Goal: Task Accomplishment & Management: Use online tool/utility

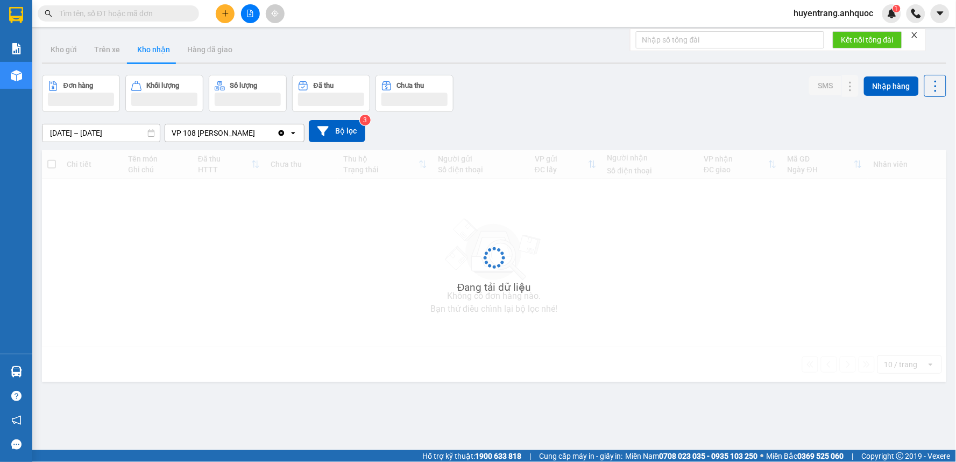
click at [115, 12] on input "text" at bounding box center [122, 14] width 127 height 12
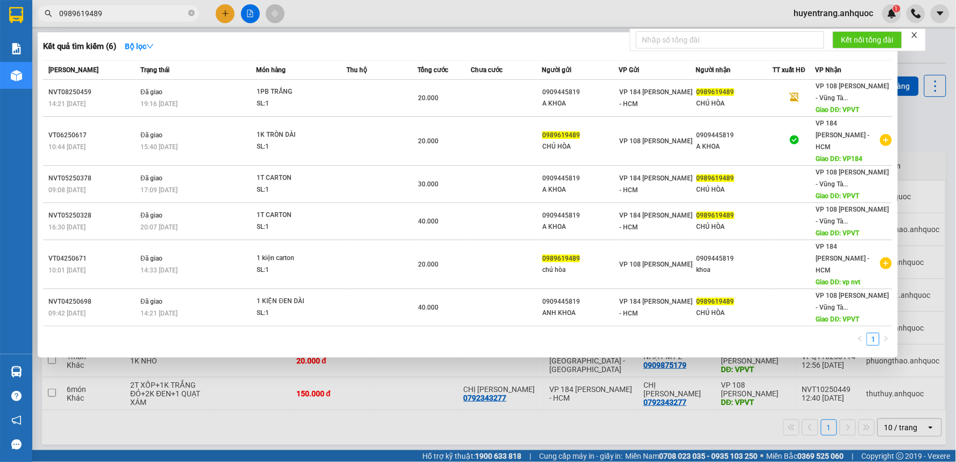
type input "0989619489"
click at [366, 27] on div at bounding box center [478, 231] width 956 height 462
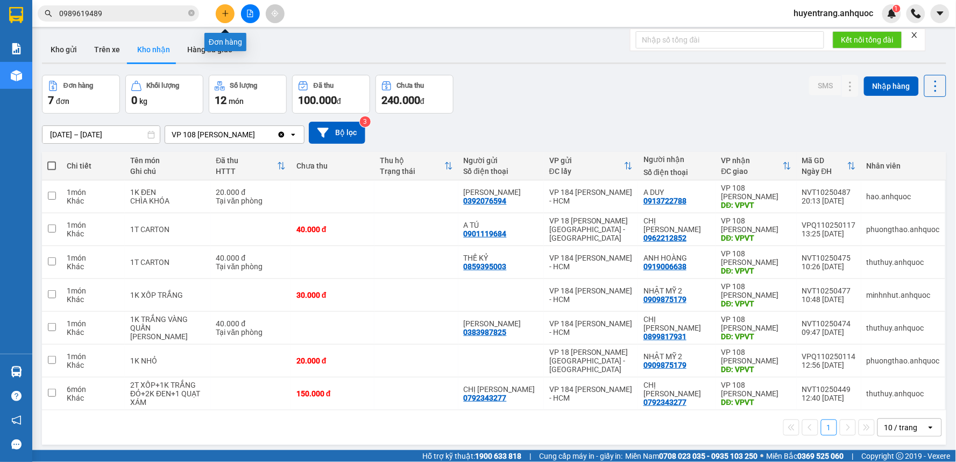
click at [223, 20] on button at bounding box center [225, 13] width 19 height 19
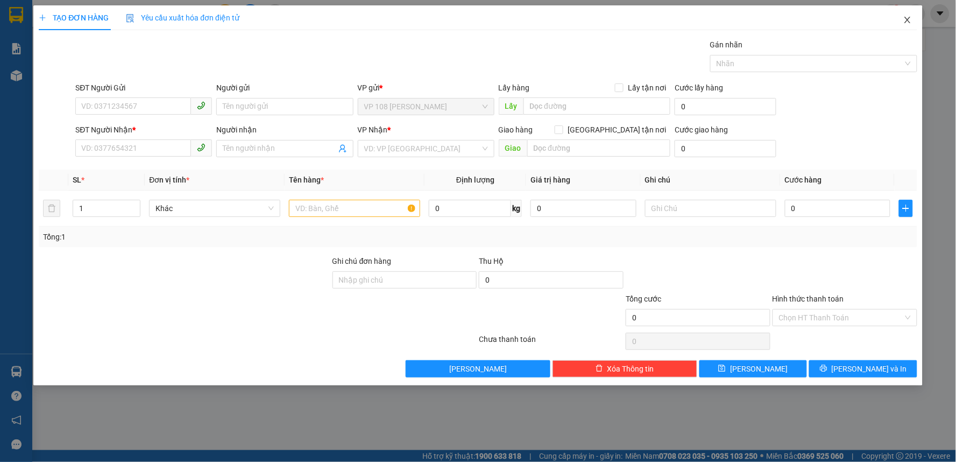
click at [908, 22] on icon "close" at bounding box center [907, 20] width 9 height 9
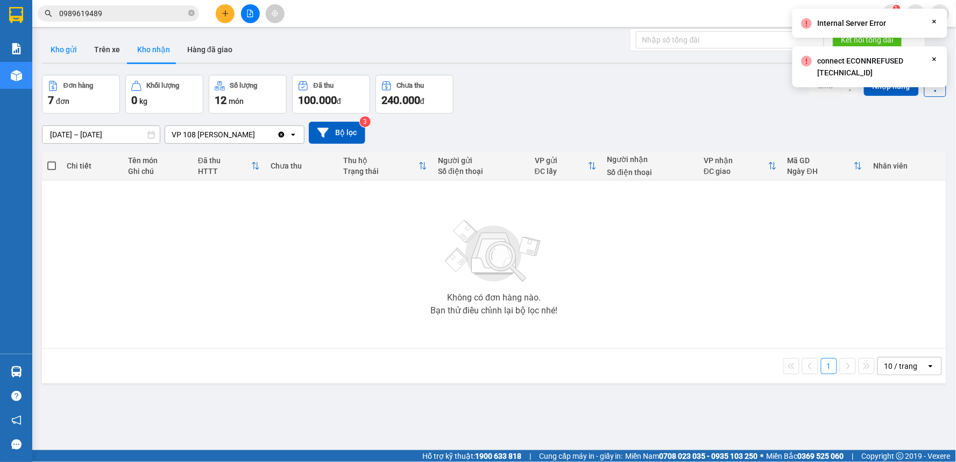
click at [69, 54] on button "Kho gửi" at bounding box center [64, 50] width 44 height 26
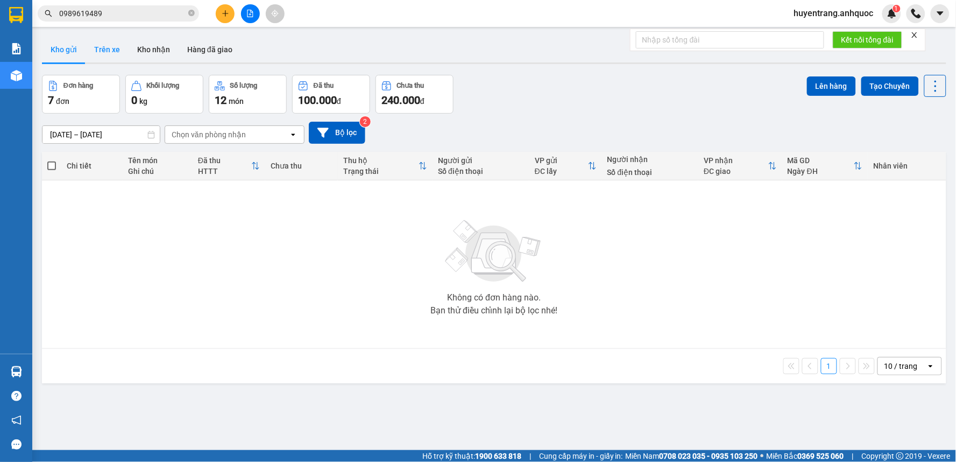
click at [101, 52] on button "Trên xe" at bounding box center [107, 50] width 43 height 26
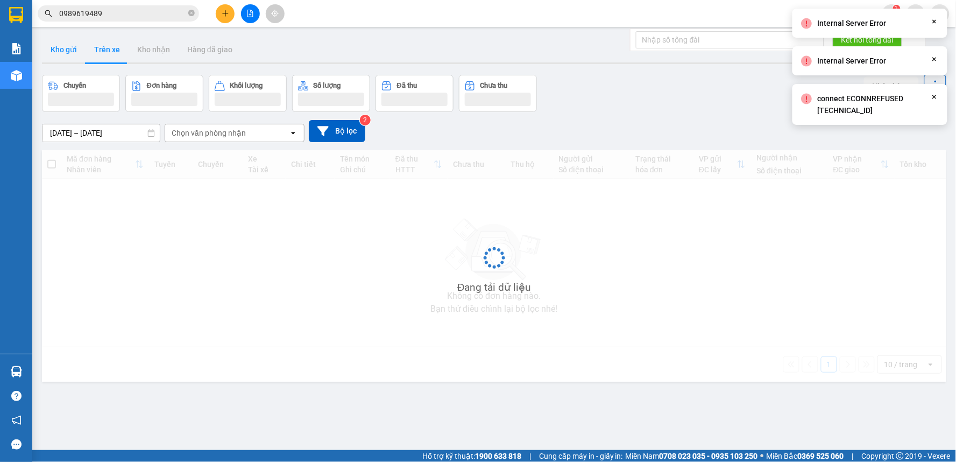
click at [75, 53] on button "Kho gửi" at bounding box center [64, 50] width 44 height 26
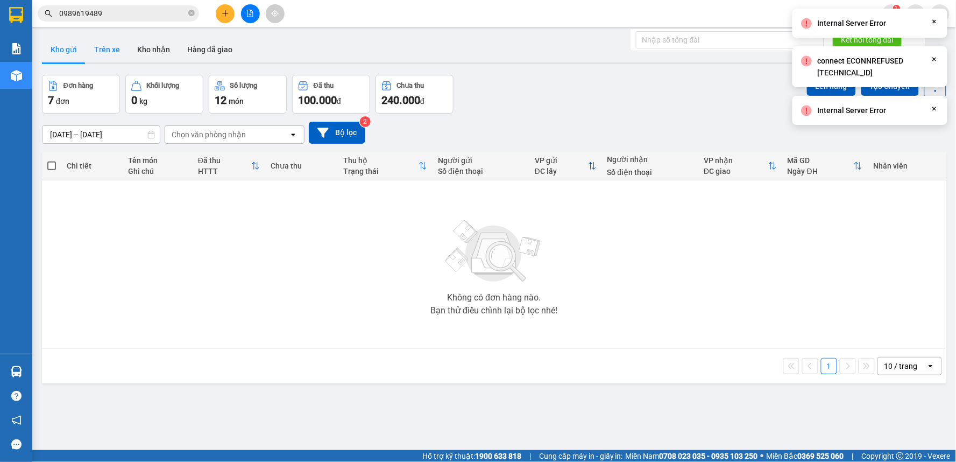
click at [119, 50] on button "Trên xe" at bounding box center [107, 50] width 43 height 26
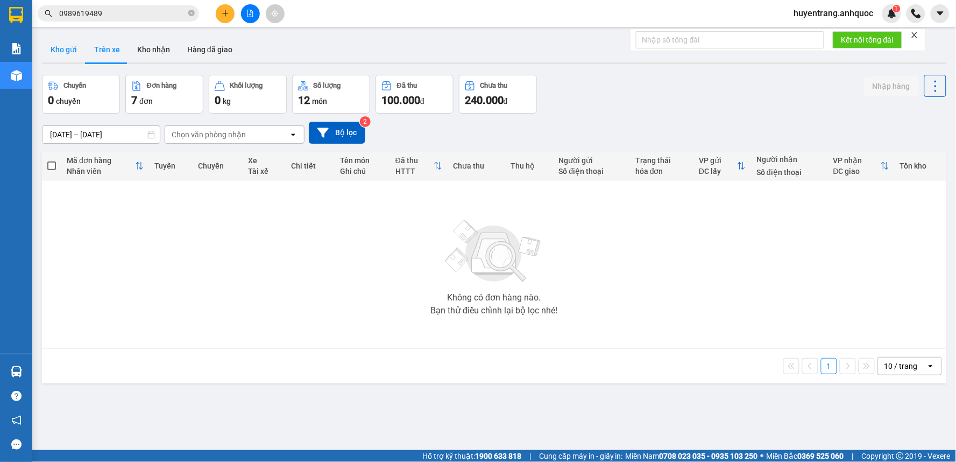
click at [73, 49] on button "Kho gửi" at bounding box center [64, 50] width 44 height 26
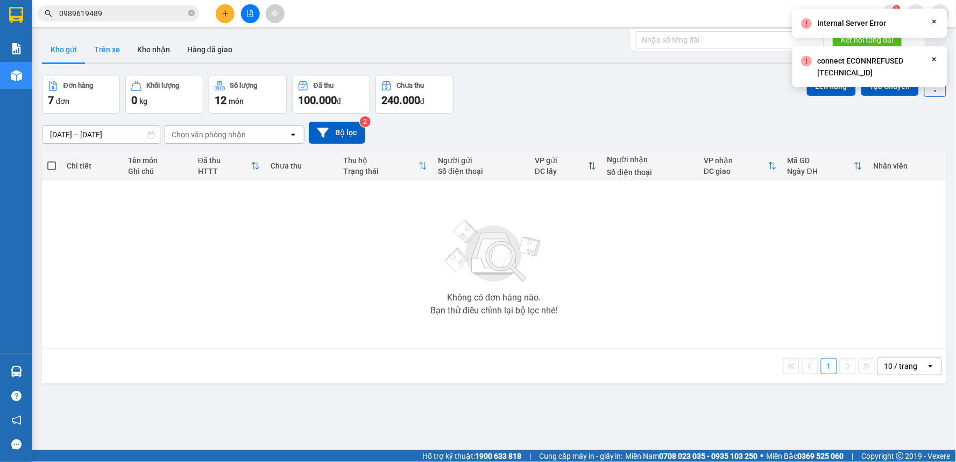
click at [100, 49] on button "Trên xe" at bounding box center [107, 50] width 43 height 26
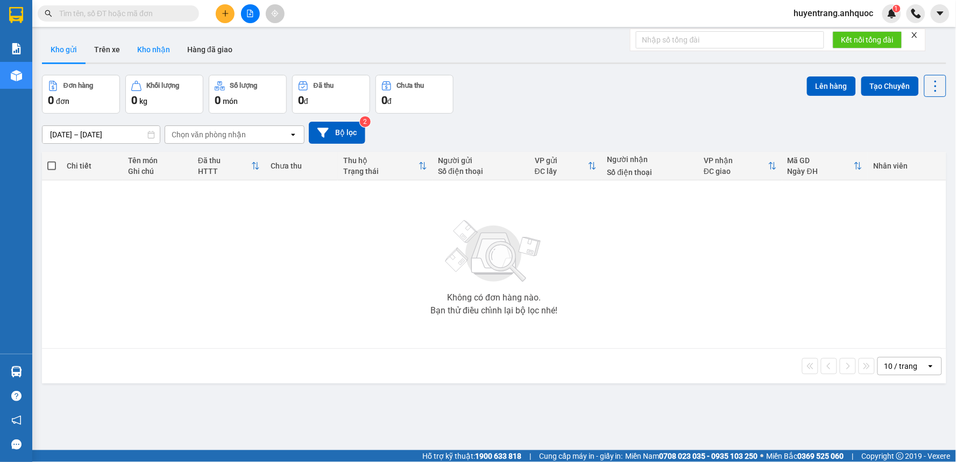
click at [153, 51] on button "Kho nhận" at bounding box center [154, 50] width 50 height 26
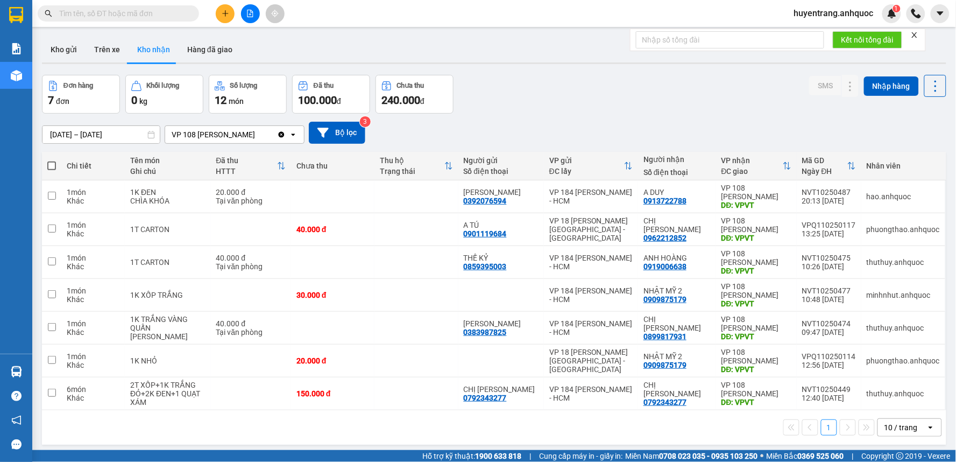
click at [141, 13] on input "text" at bounding box center [122, 14] width 127 height 12
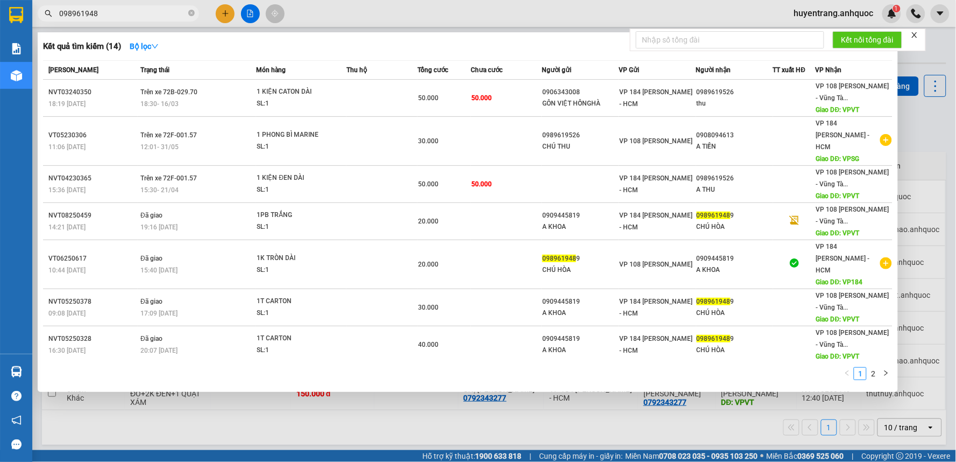
type input "0989619489"
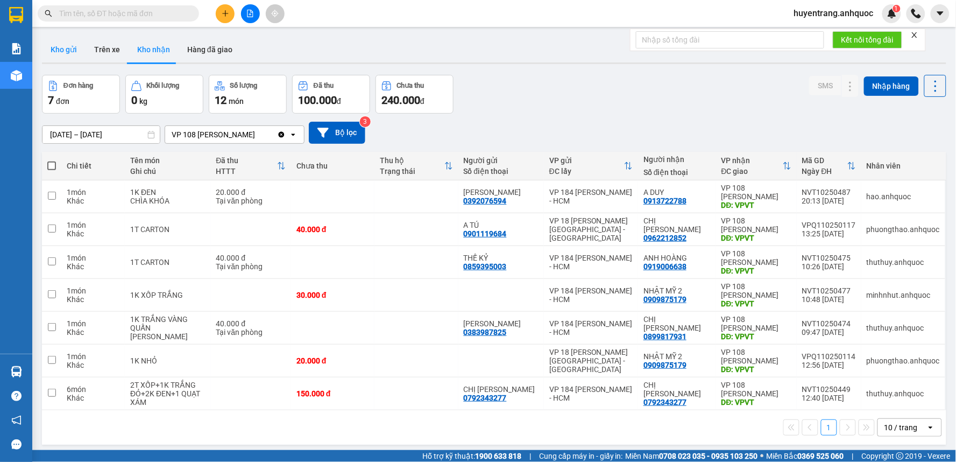
click at [76, 56] on button "Kho gửi" at bounding box center [64, 50] width 44 height 26
